Goal: Task Accomplishment & Management: Manage account settings

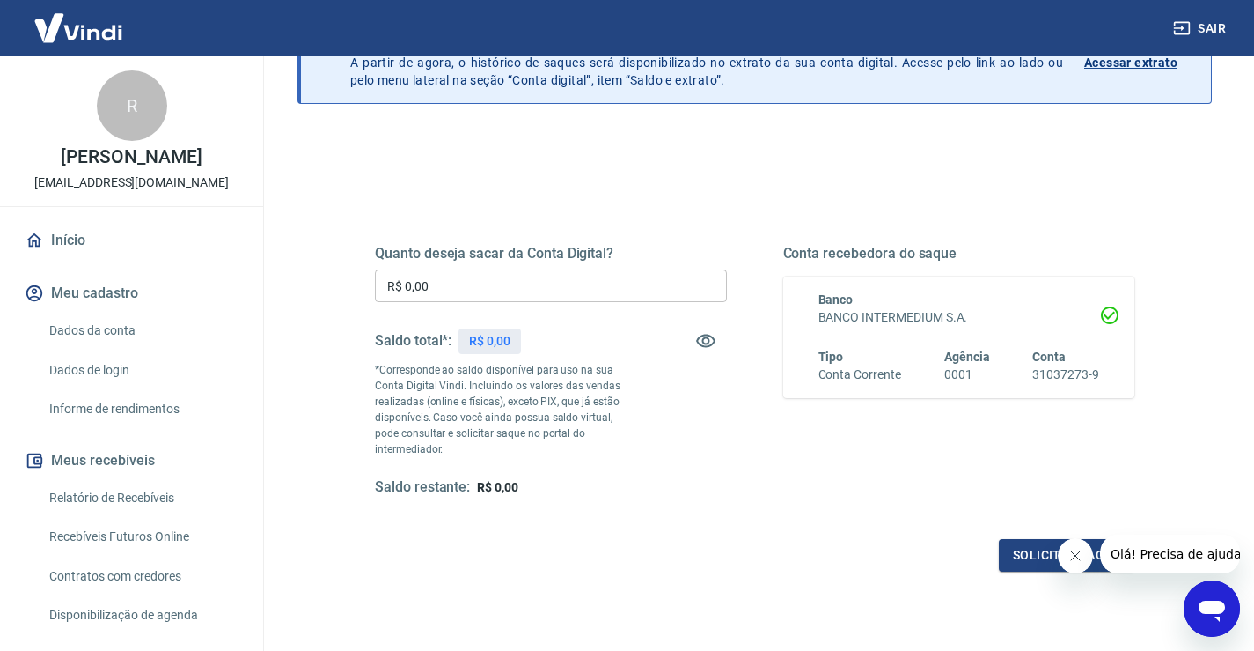
scroll to position [117, 0]
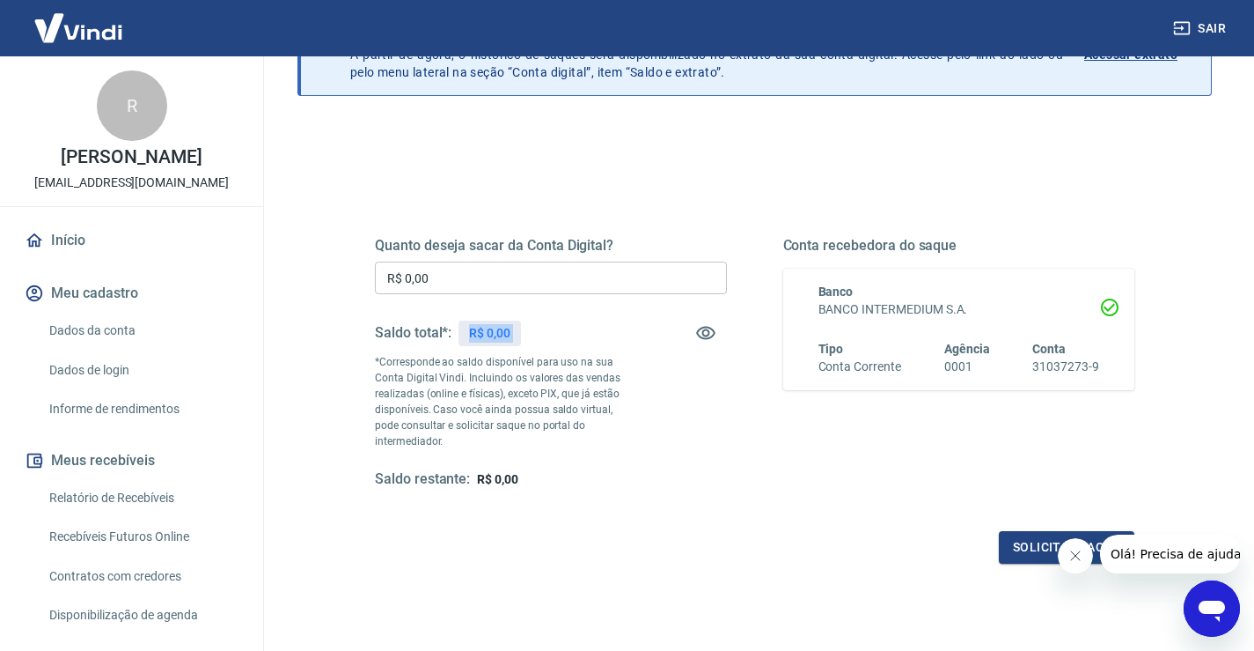
drag, startPoint x: 469, startPoint y: 342, endPoint x: 633, endPoint y: 342, distance: 163.7
click at [633, 342] on div "Saldo total*: R$ 0,00" at bounding box center [551, 333] width 352 height 42
click at [700, 336] on icon "button" at bounding box center [705, 333] width 19 height 13
click at [700, 328] on icon "button" at bounding box center [705, 333] width 19 height 17
click at [461, 335] on div "R$ 0,00" at bounding box center [490, 333] width 63 height 26
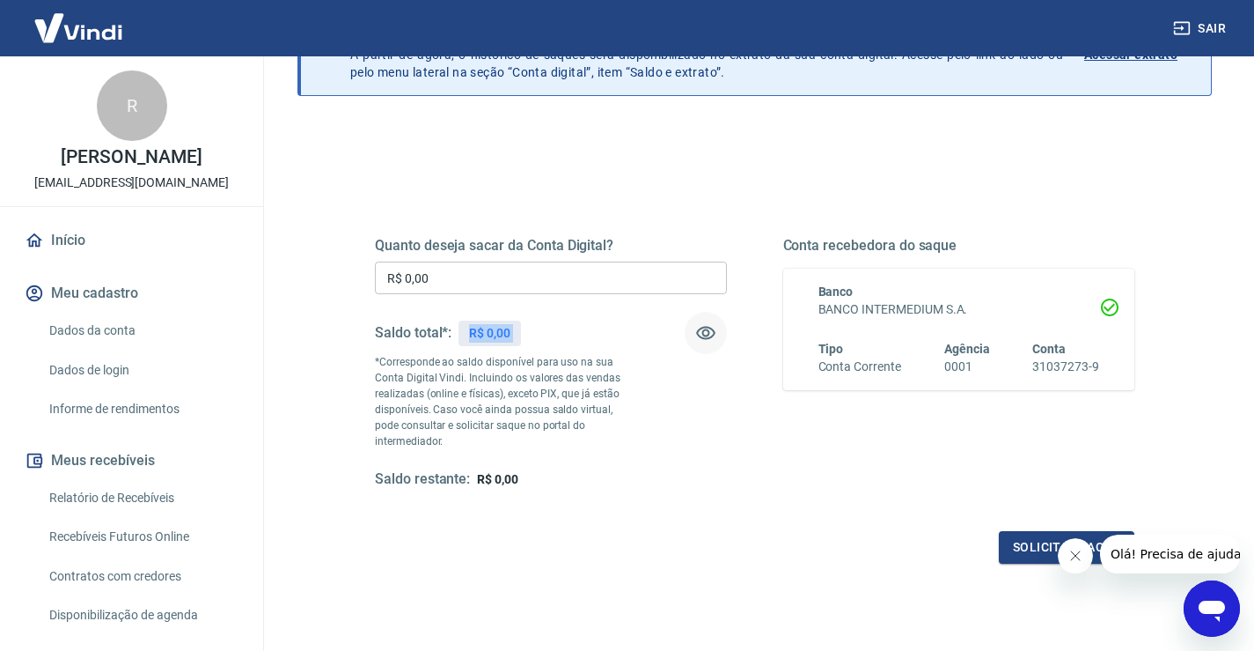
click at [461, 335] on div "R$ 0,00" at bounding box center [490, 333] width 63 height 26
click at [463, 335] on div "R$ 0,00" at bounding box center [490, 333] width 63 height 26
click at [113, 316] on link "Dados da conta" at bounding box center [142, 331] width 200 height 36
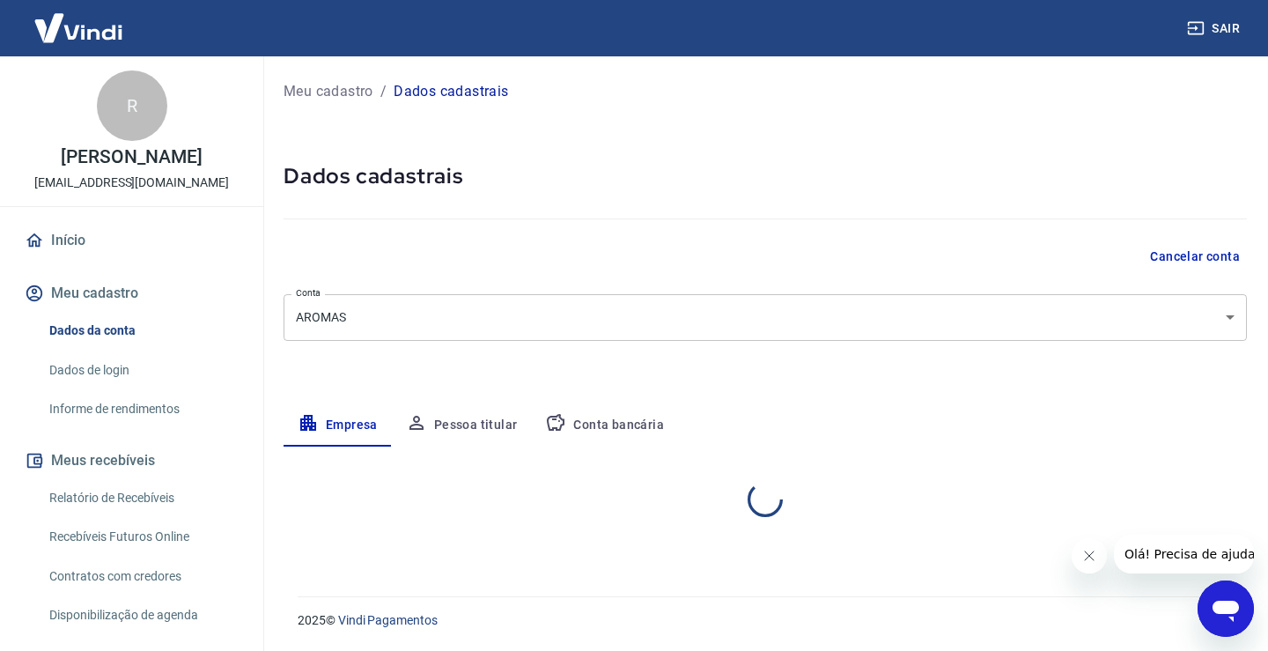
select select "SC"
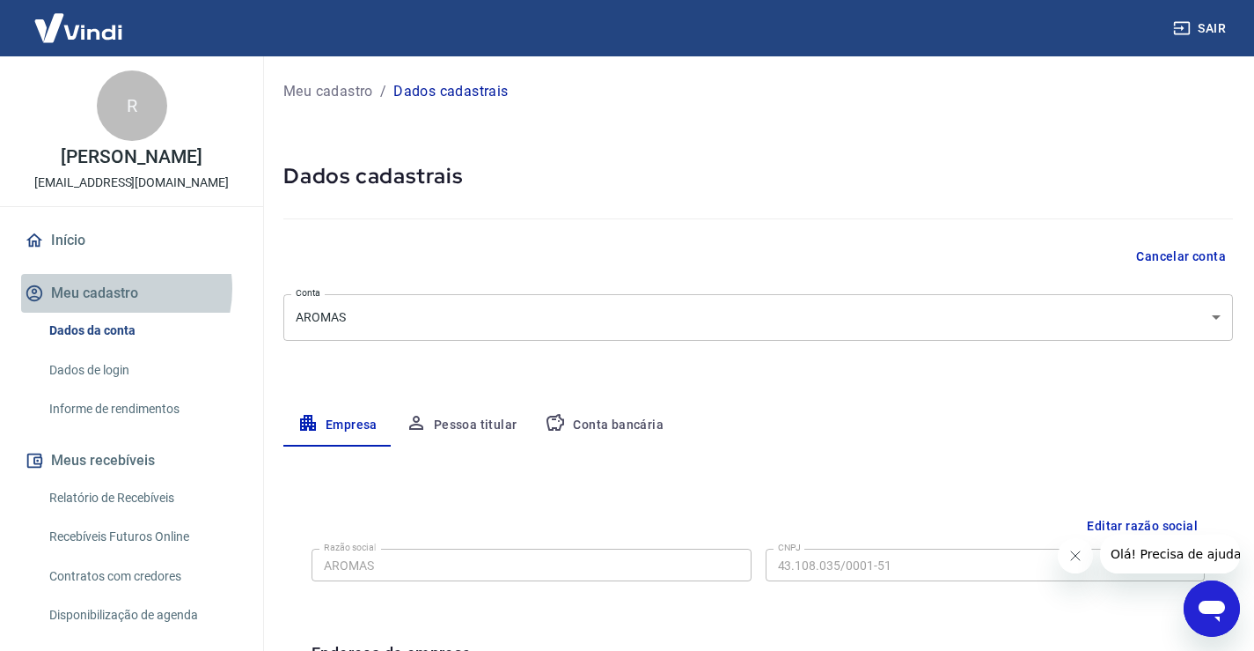
click at [113, 289] on button "Meu cadastro" at bounding box center [131, 293] width 221 height 39
click at [118, 340] on link "Dados da conta" at bounding box center [142, 331] width 200 height 36
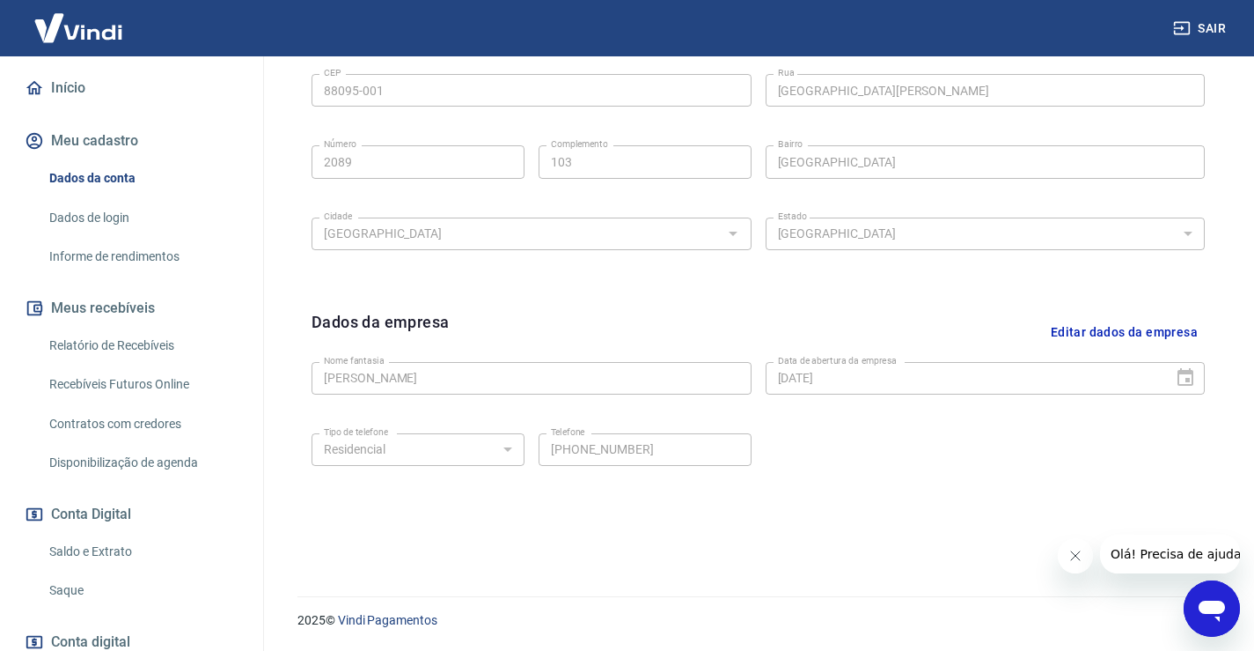
scroll to position [117, 0]
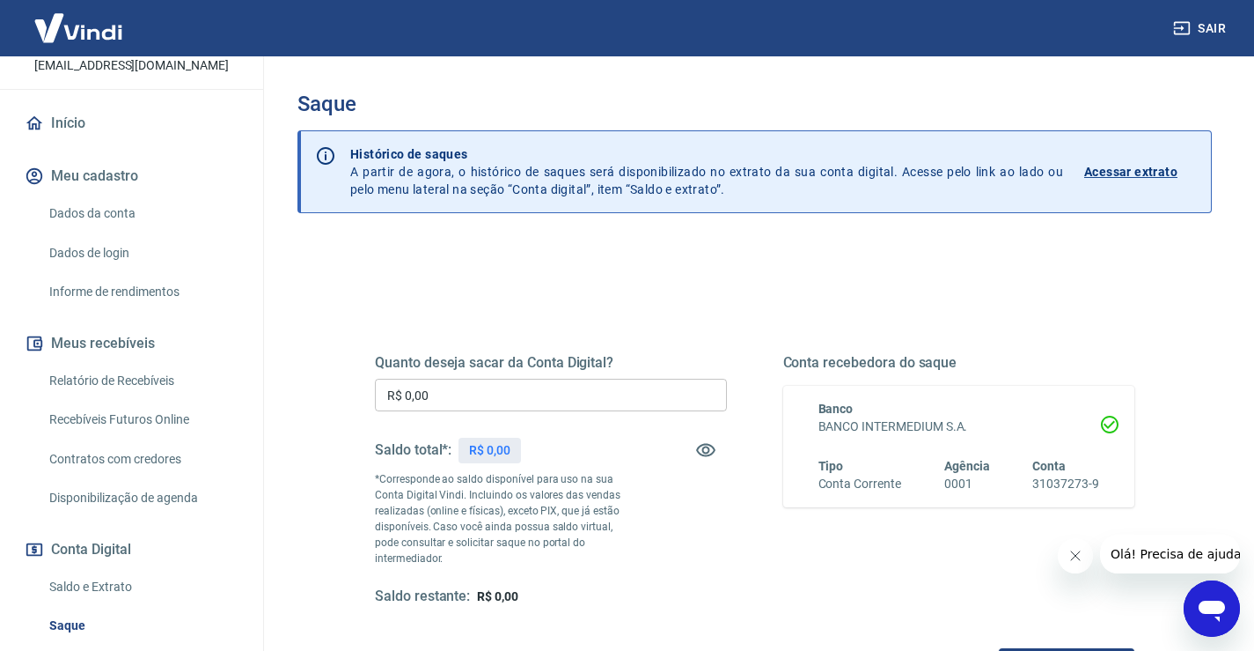
click at [113, 221] on link "Dados da conta" at bounding box center [142, 213] width 200 height 36
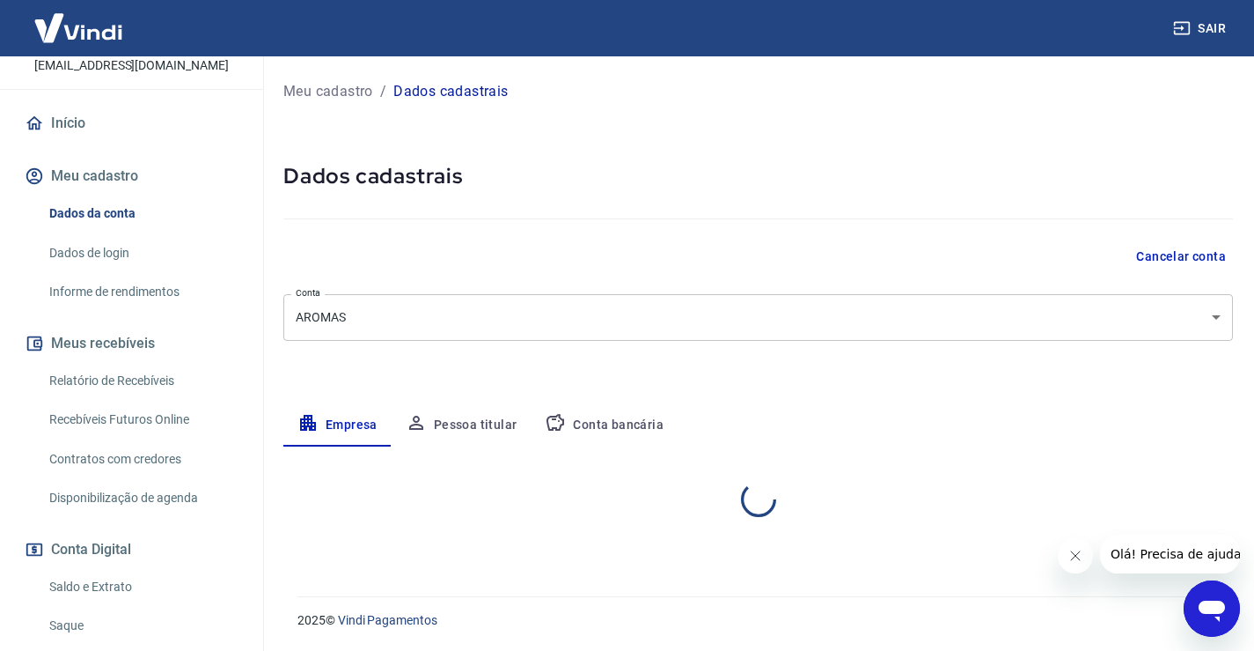
select select "SC"
click at [75, 131] on link "Início" at bounding box center [131, 123] width 221 height 39
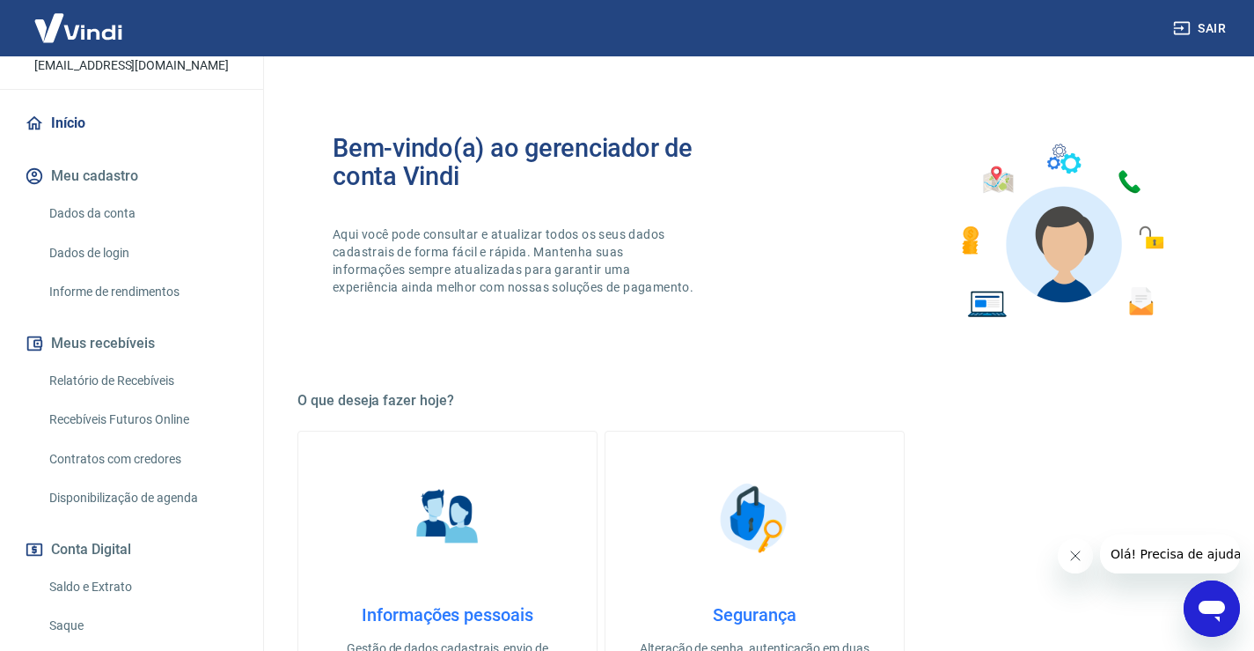
click at [86, 112] on link "Início" at bounding box center [131, 123] width 221 height 39
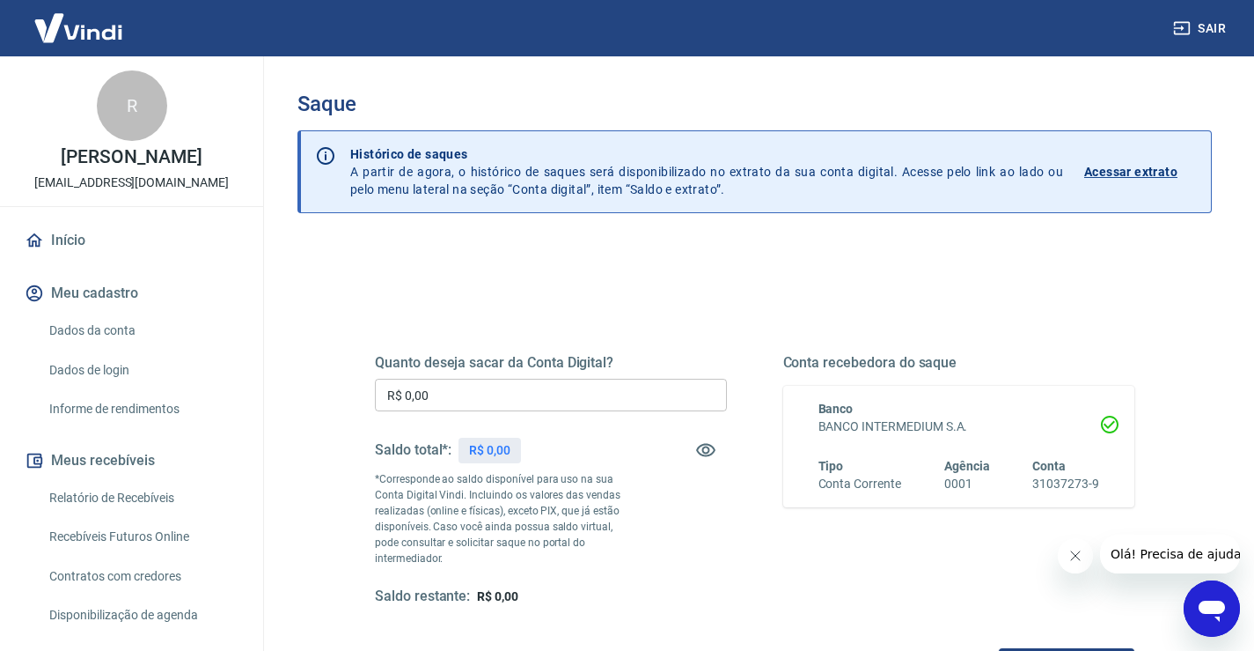
click at [504, 456] on p "R$ 0,00" at bounding box center [489, 450] width 41 height 18
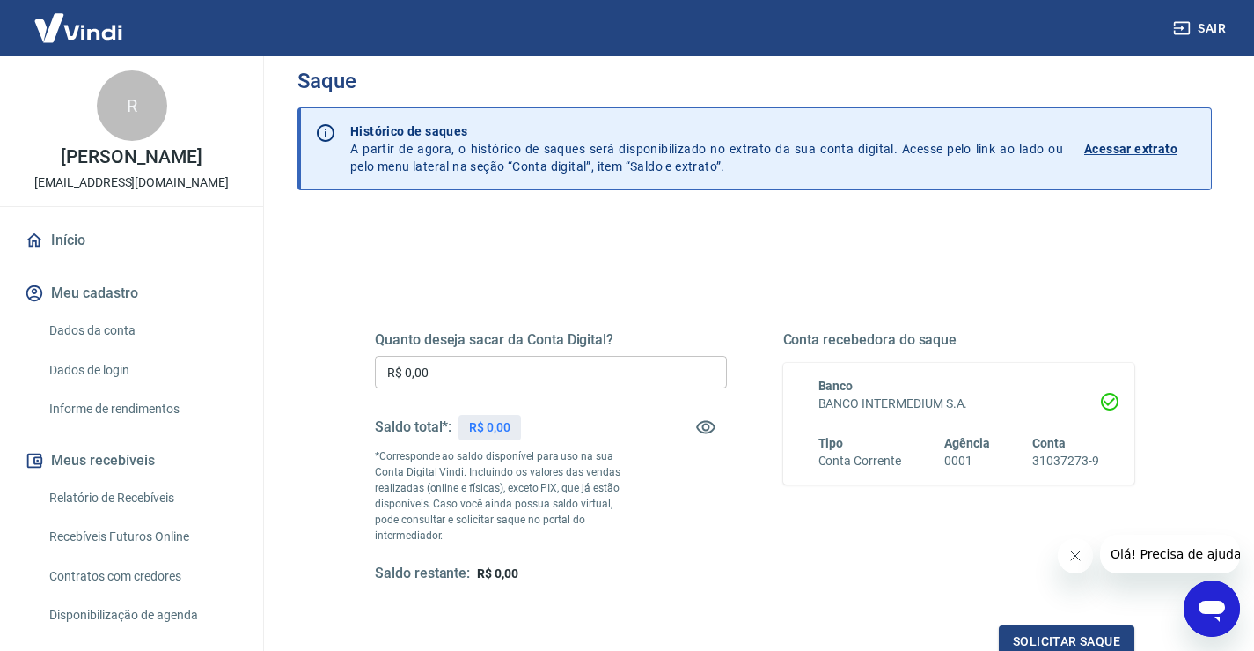
scroll to position [29, 0]
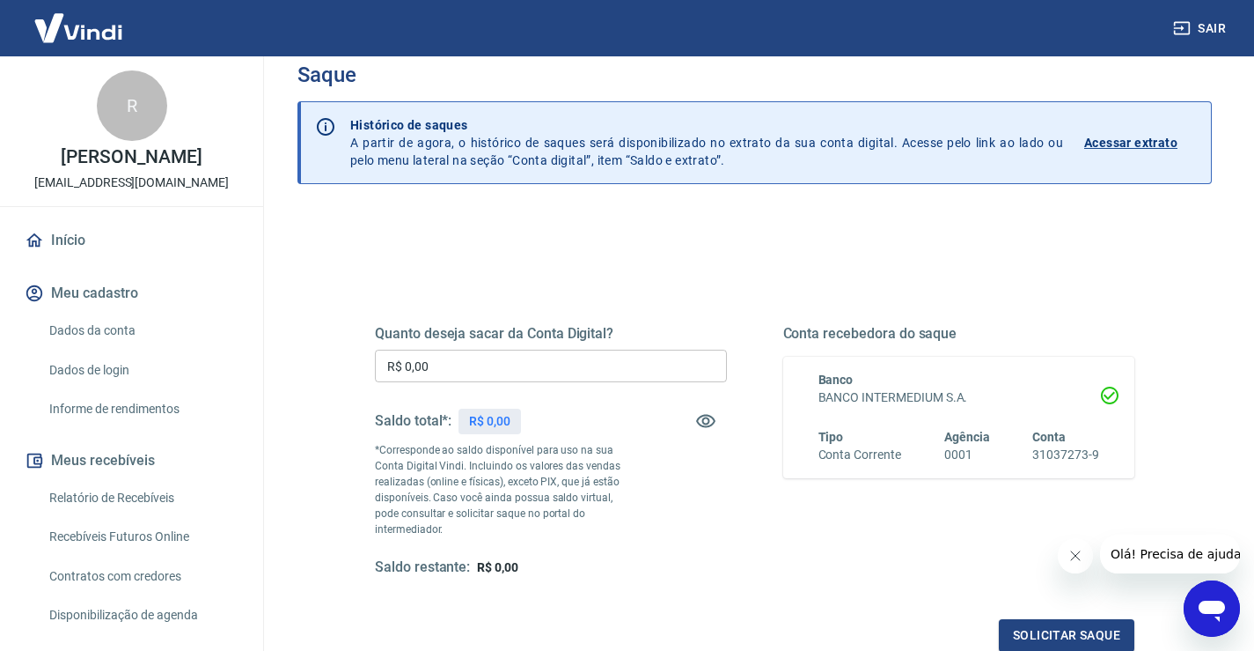
click at [78, 297] on button "Meu cadastro" at bounding box center [131, 293] width 221 height 39
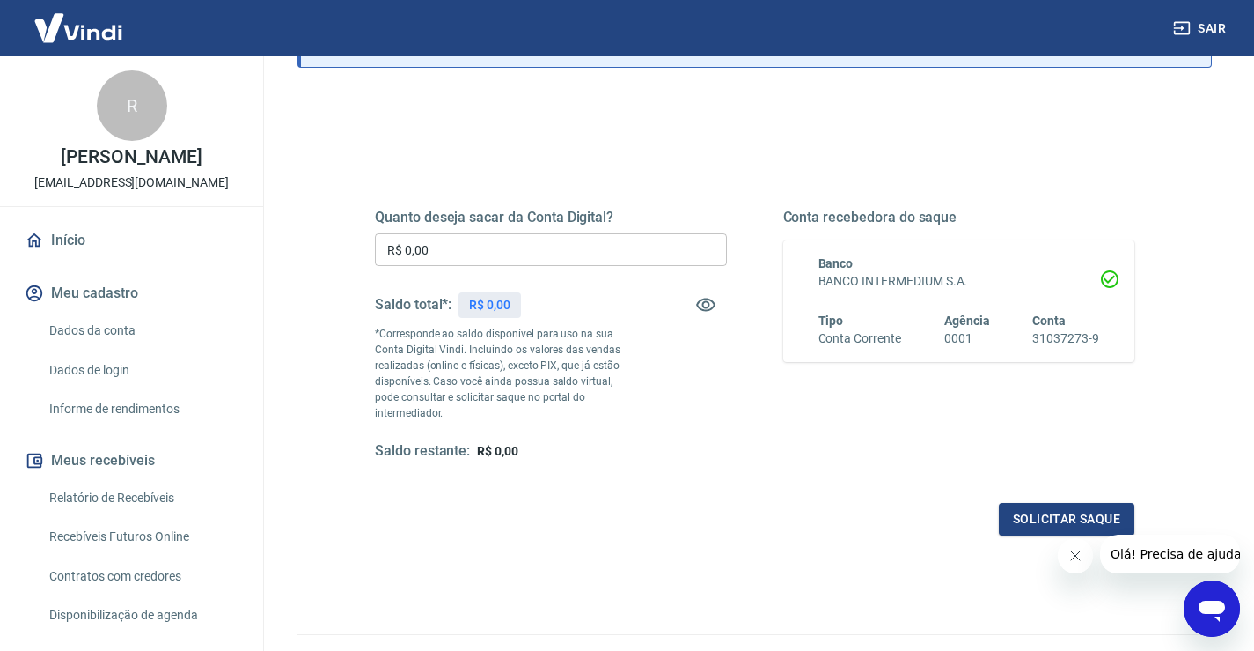
scroll to position [205, 0]
